Goal: Transaction & Acquisition: Purchase product/service

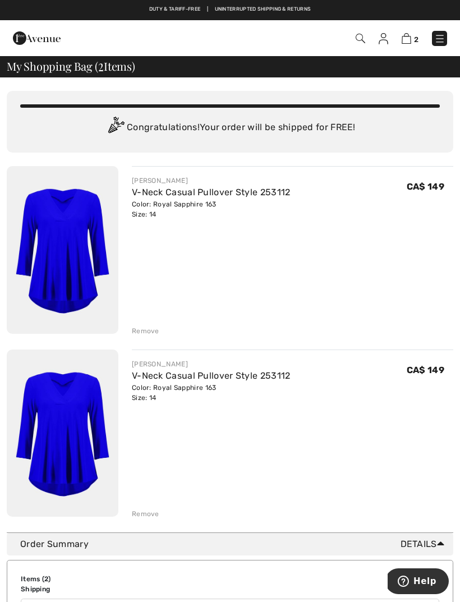
click at [148, 508] on div "Remove" at bounding box center [293, 513] width 322 height 12
click at [150, 505] on div "[PERSON_NAME] V-Neck Casual Pullover Style 253112 Color: Royal Sapphire 163 Siz…" at bounding box center [293, 435] width 322 height 170
click at [153, 510] on div "Remove" at bounding box center [146, 514] width 28 height 10
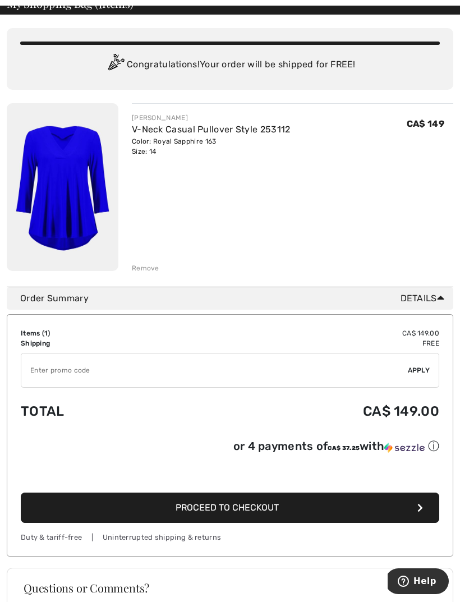
scroll to position [81, 0]
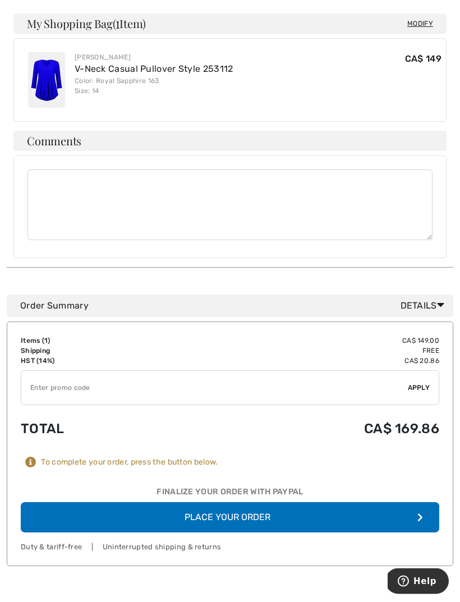
scroll to position [676, 0]
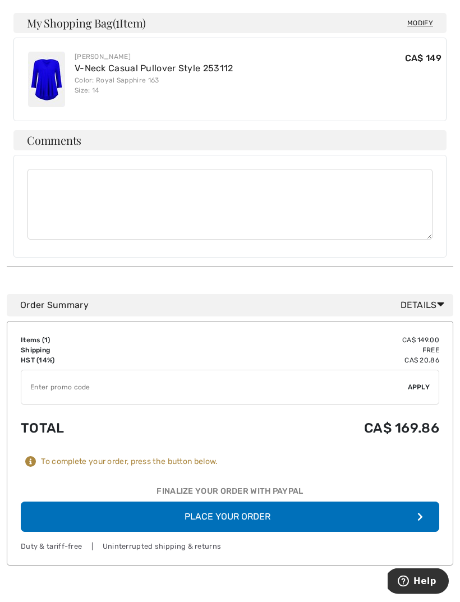
click at [415, 502] on button "Place Your Order" at bounding box center [230, 517] width 419 height 30
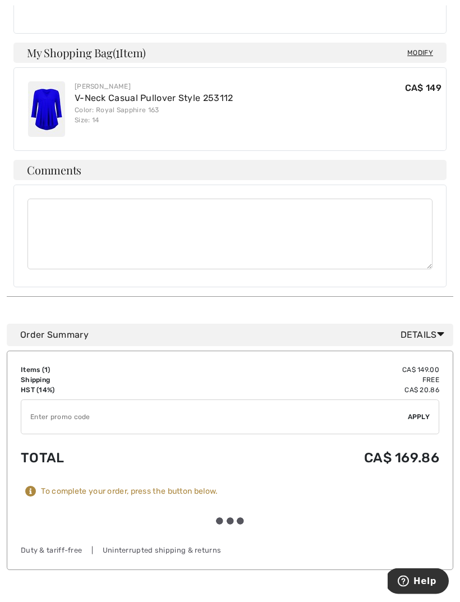
scroll to position [677, 0]
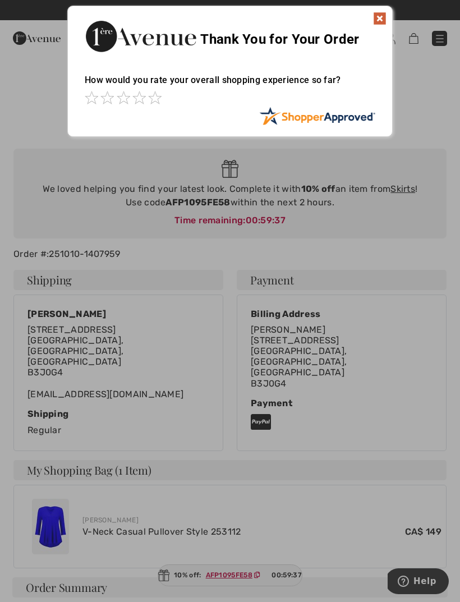
click at [382, 14] on img at bounding box center [379, 18] width 13 height 13
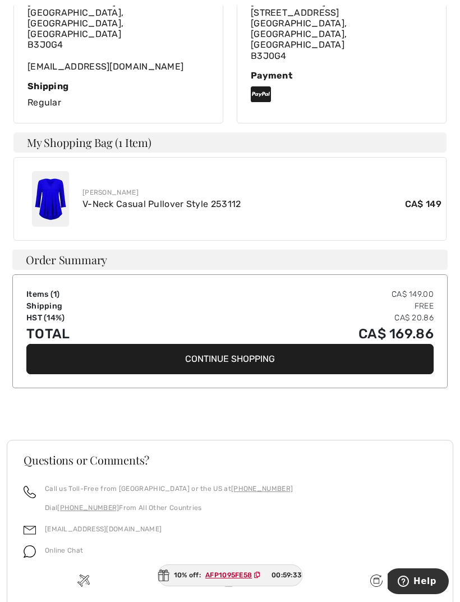
scroll to position [344, 0]
